Goal: Task Accomplishment & Management: Use online tool/utility

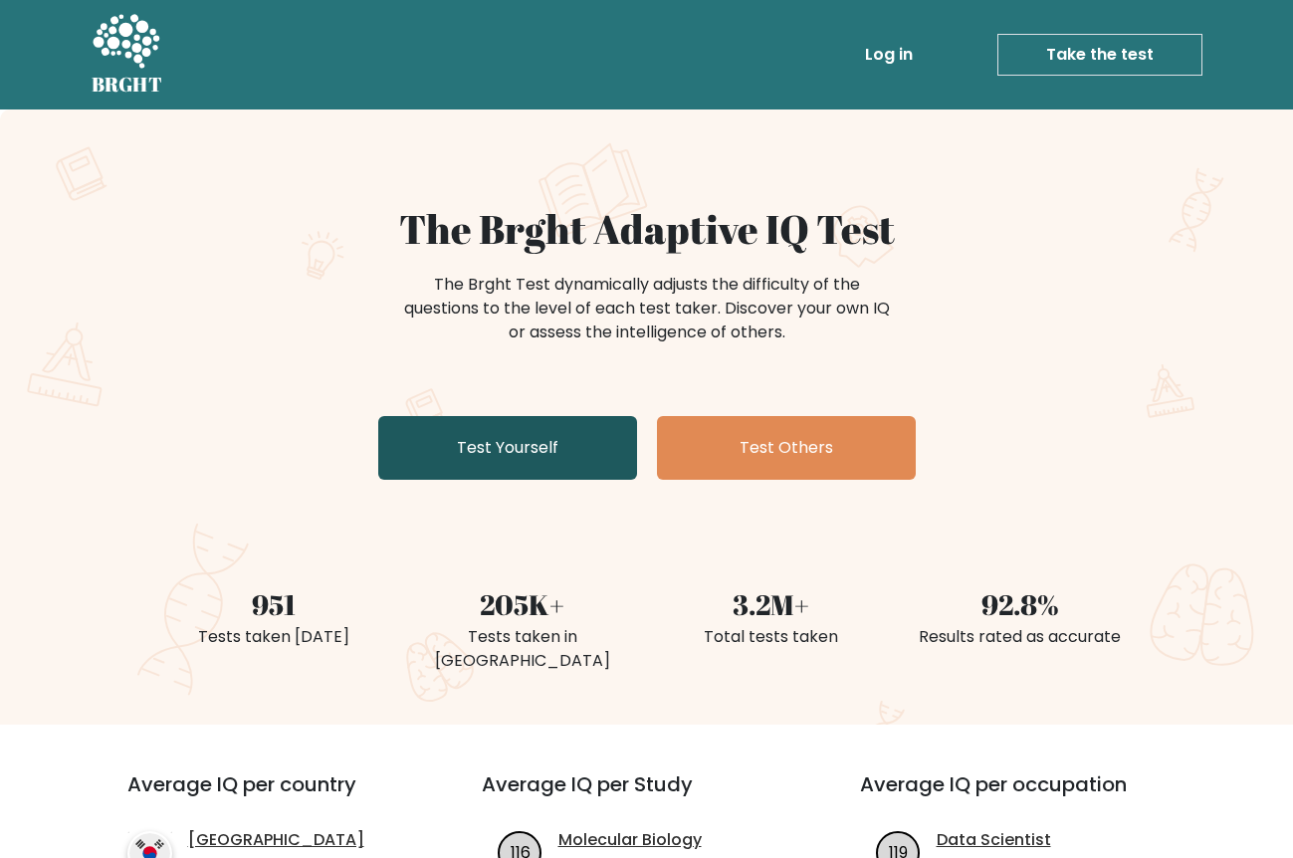
click at [529, 451] on link "Test Yourself" at bounding box center [507, 448] width 259 height 64
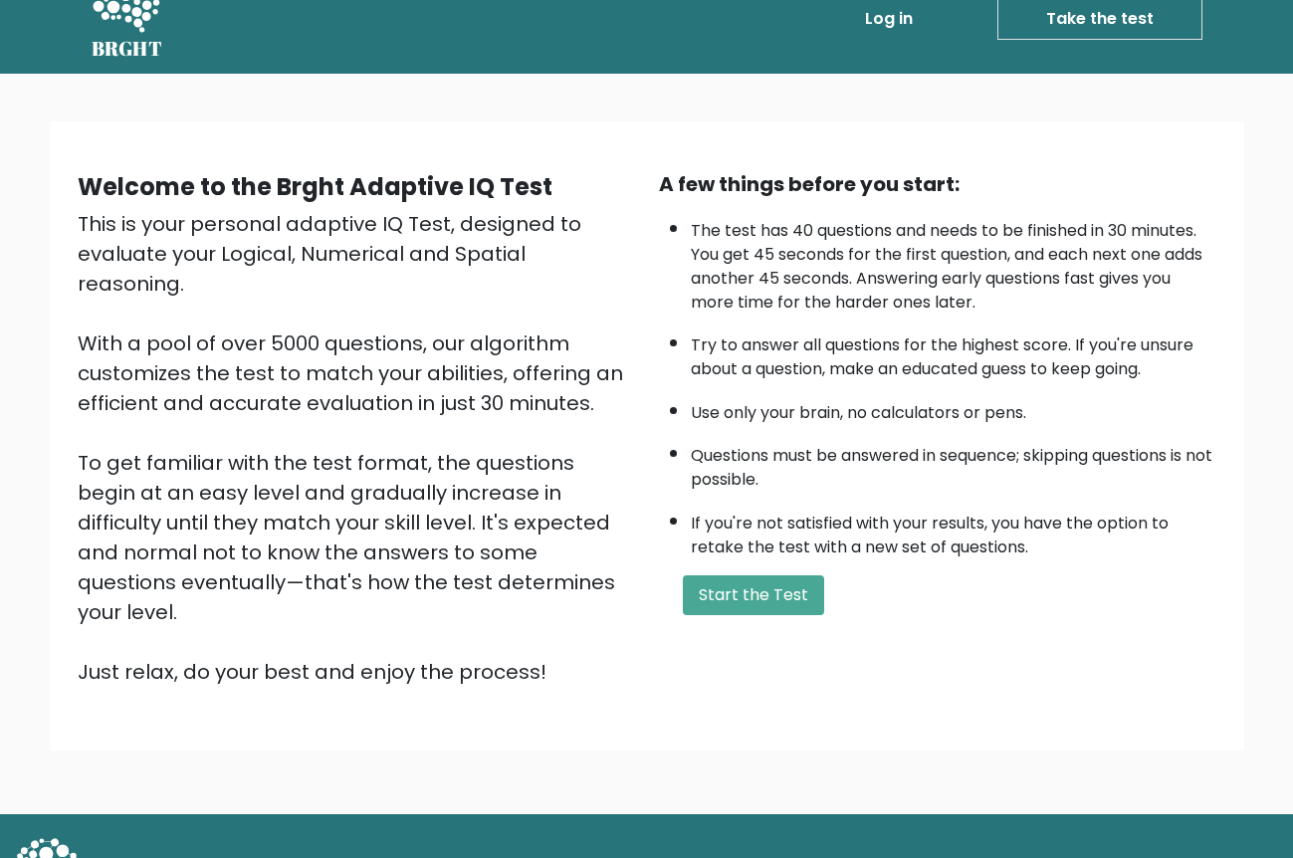
scroll to position [52, 0]
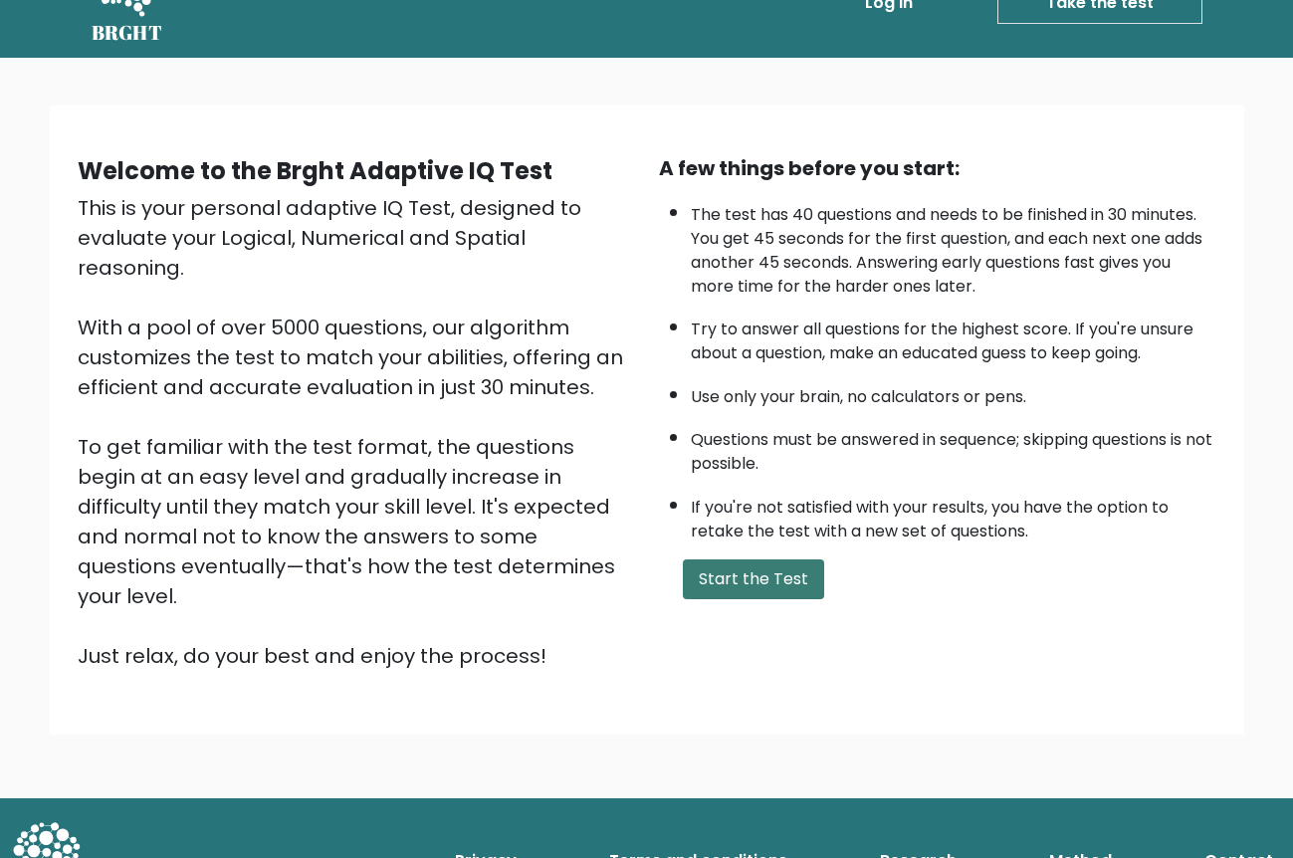
click at [753, 577] on button "Start the Test" at bounding box center [753, 579] width 141 height 40
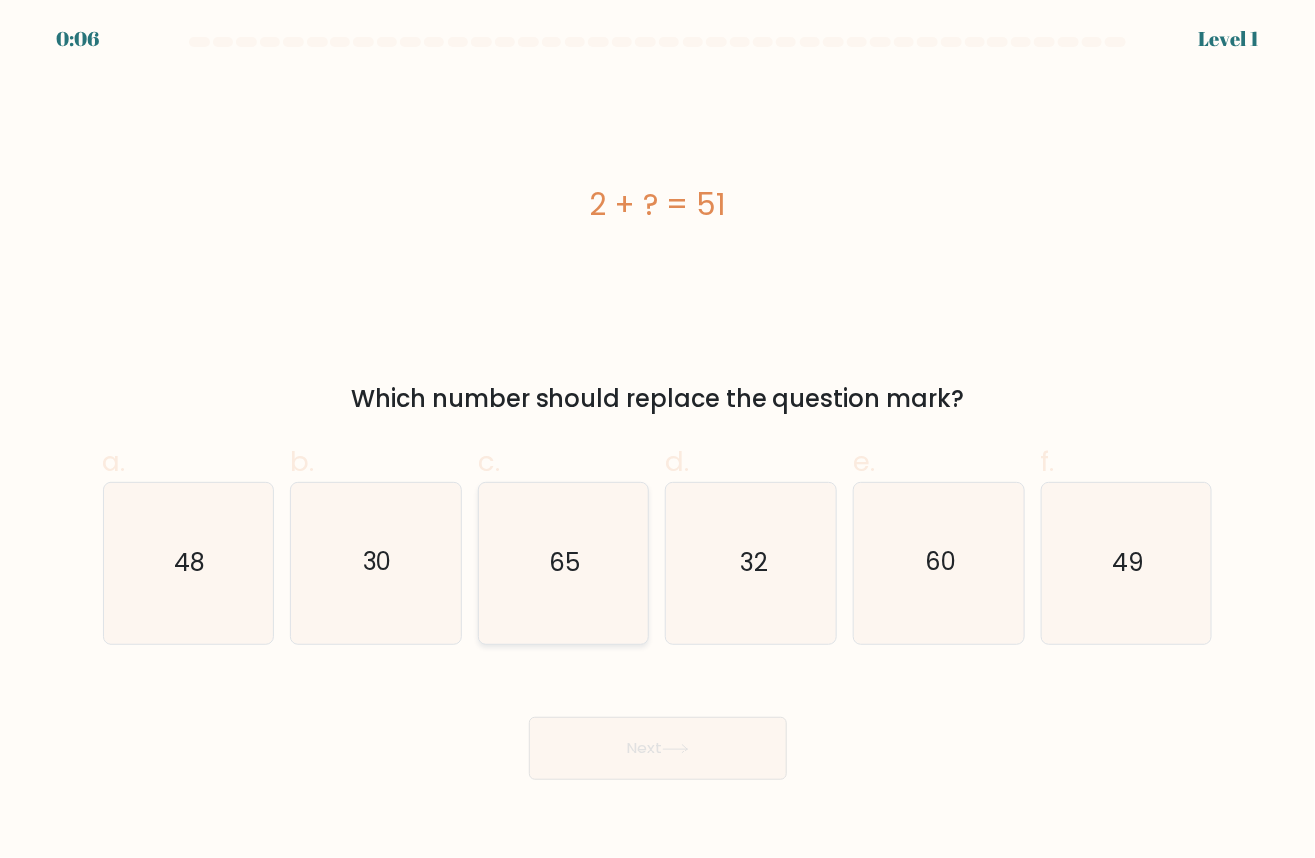
click at [376, 773] on div "Next" at bounding box center [658, 724] width 1135 height 111
